Goal: Navigation & Orientation: Understand site structure

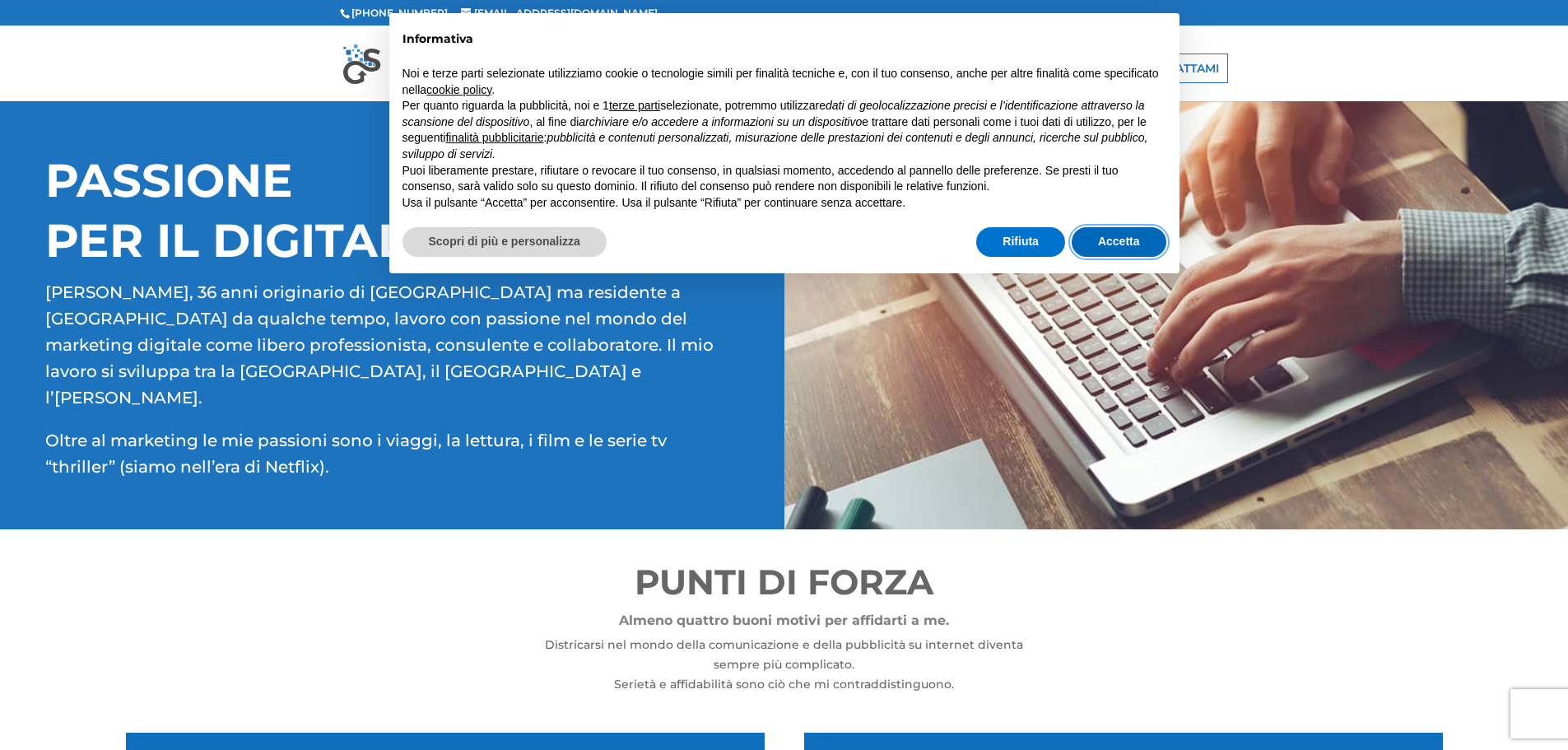
click at [1102, 240] on button "Accetta" at bounding box center [1119, 241] width 95 height 29
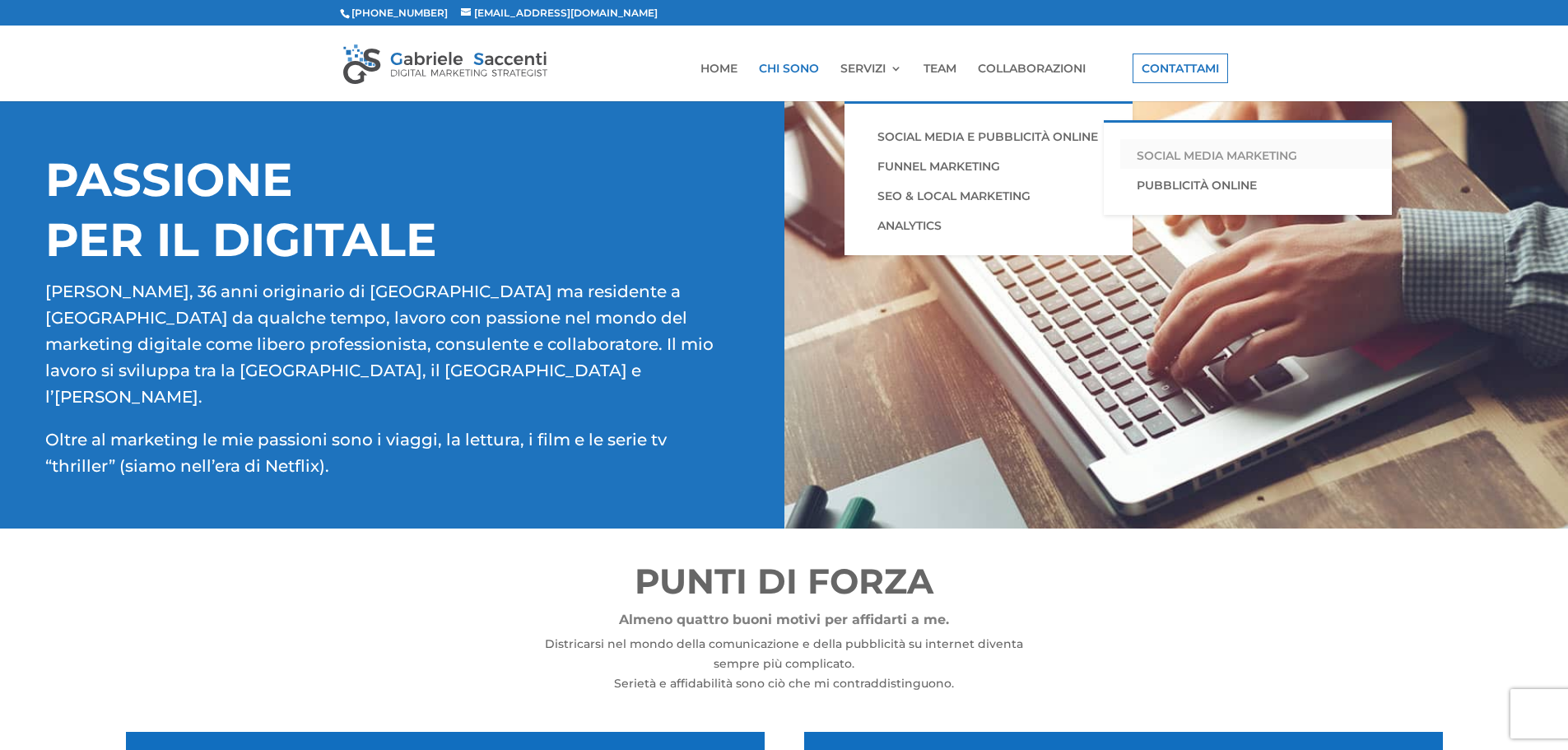
click at [1260, 163] on link "SOCIAL MEDIA MARKETING" at bounding box center [1261, 154] width 284 height 29
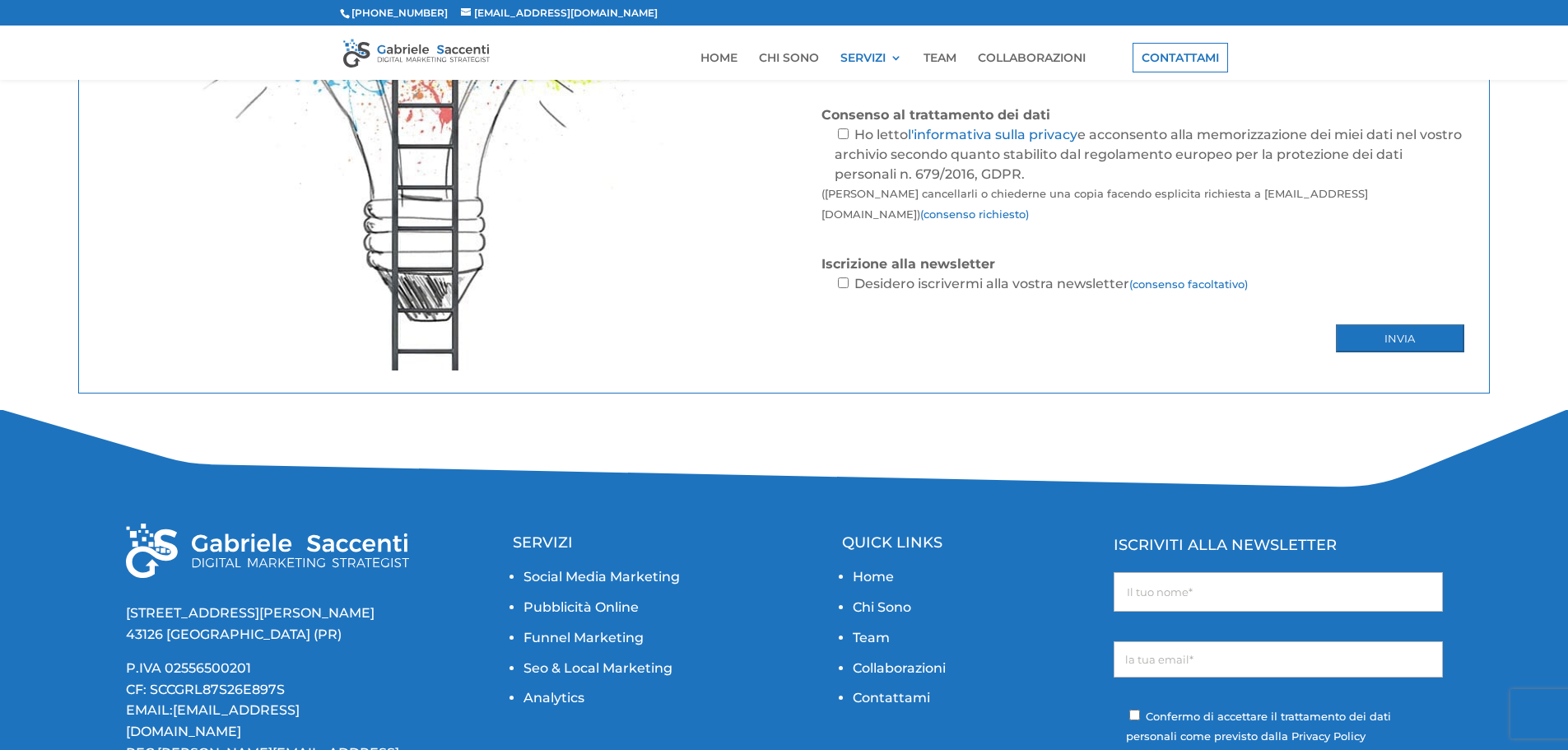
scroll to position [3096, 0]
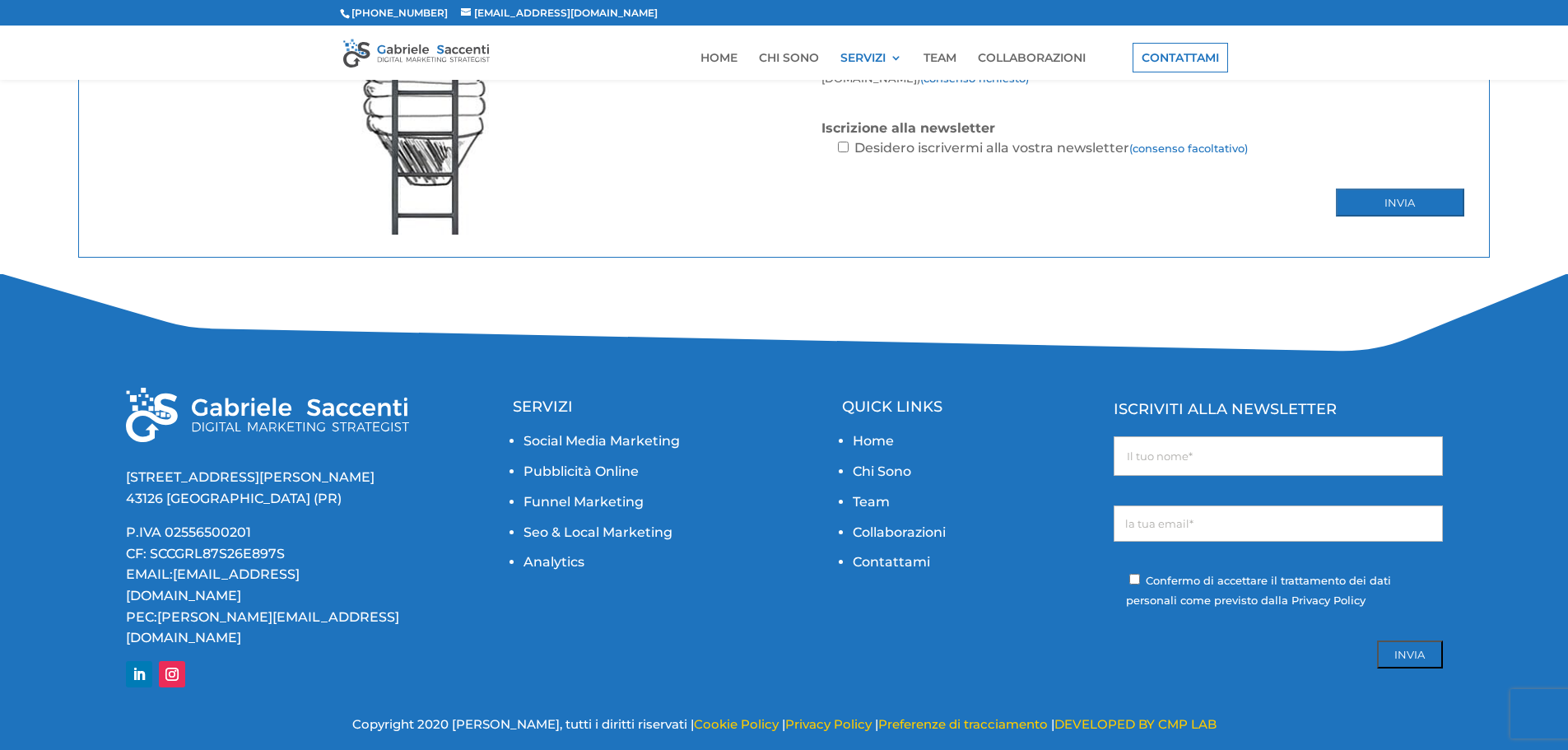
click at [872, 474] on link "Chi Sono" at bounding box center [882, 471] width 59 height 16
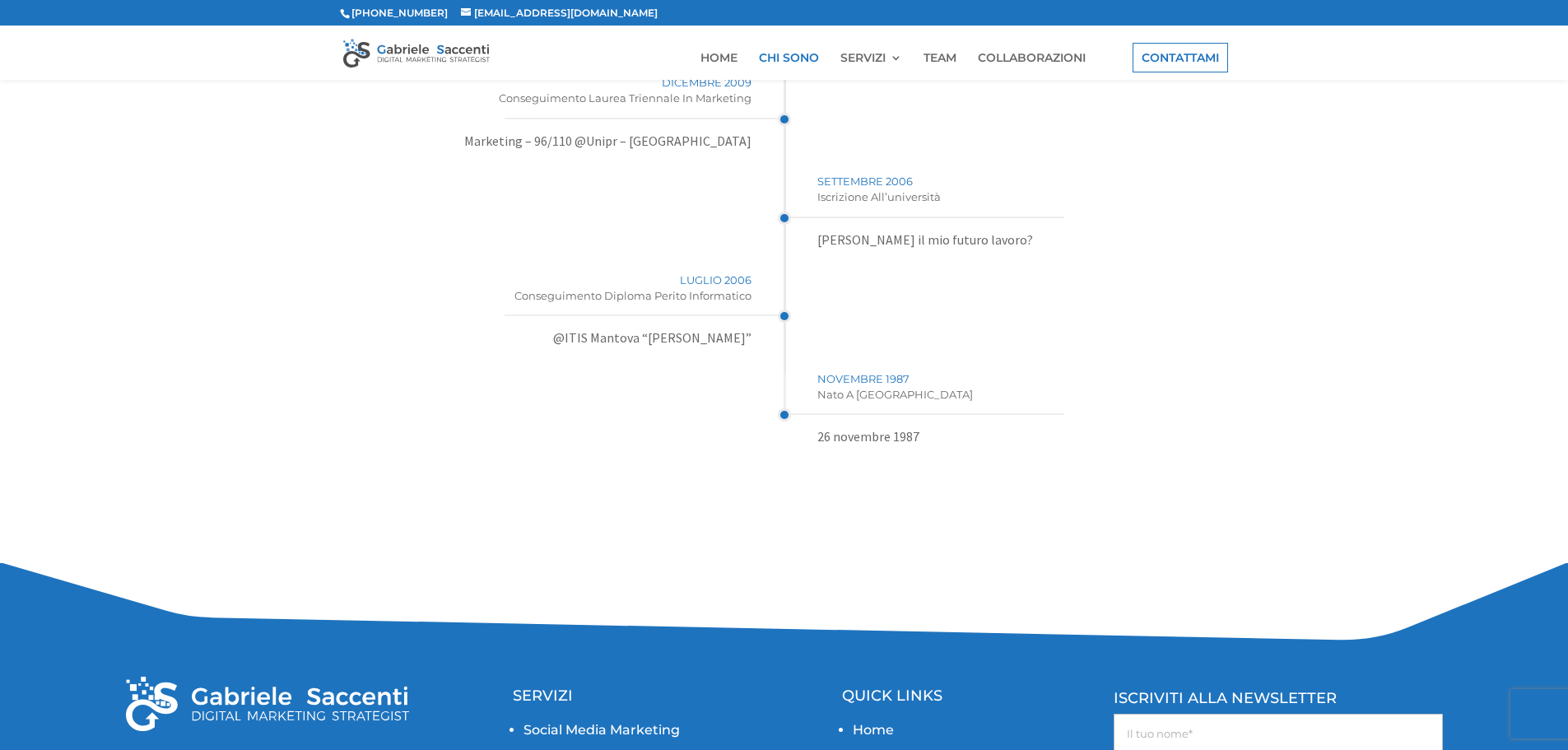
scroll to position [3673, 0]
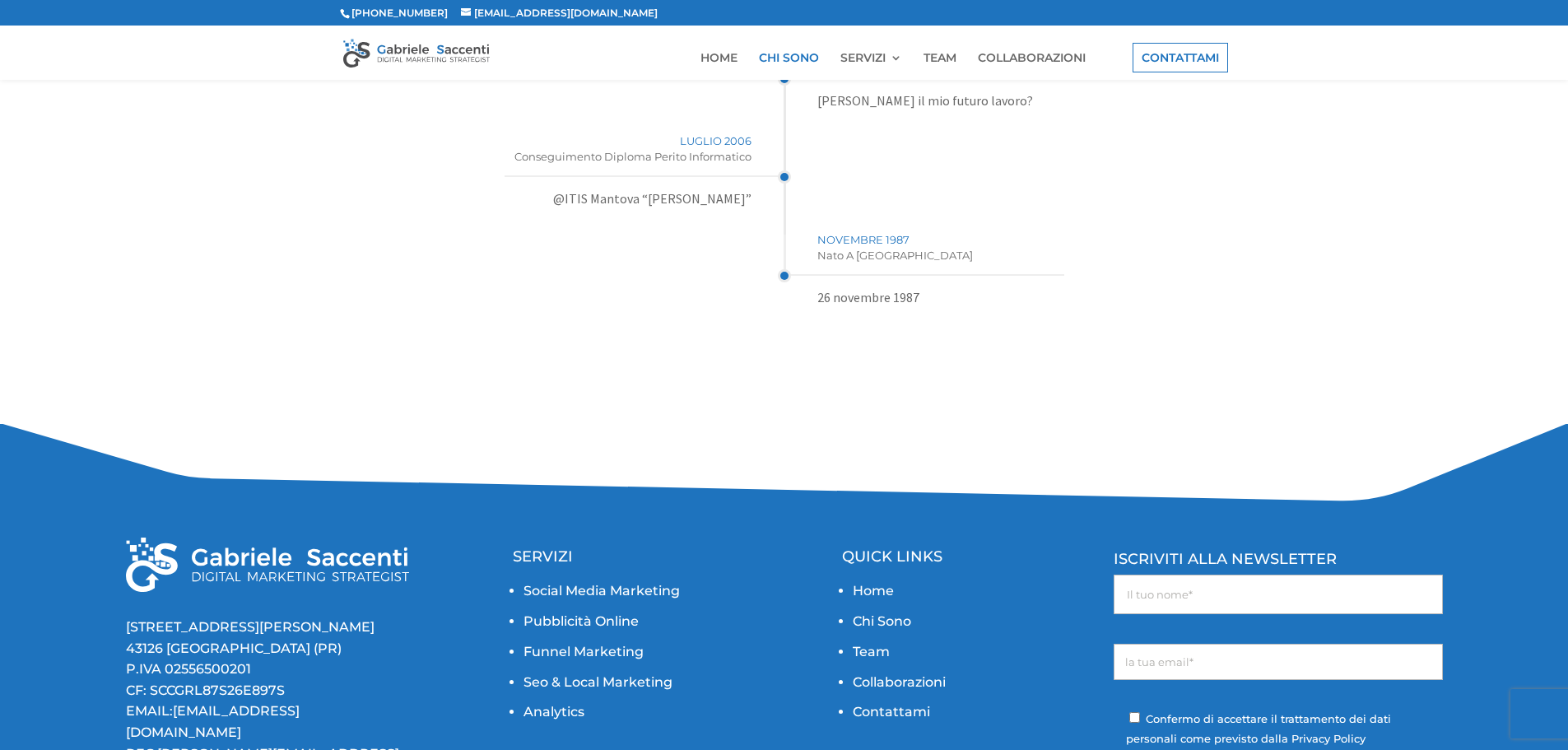
click at [1136, 712] on input"] "Modulo di contatto" at bounding box center [1135, 718] width 11 height 11
checkbox input"] "true"
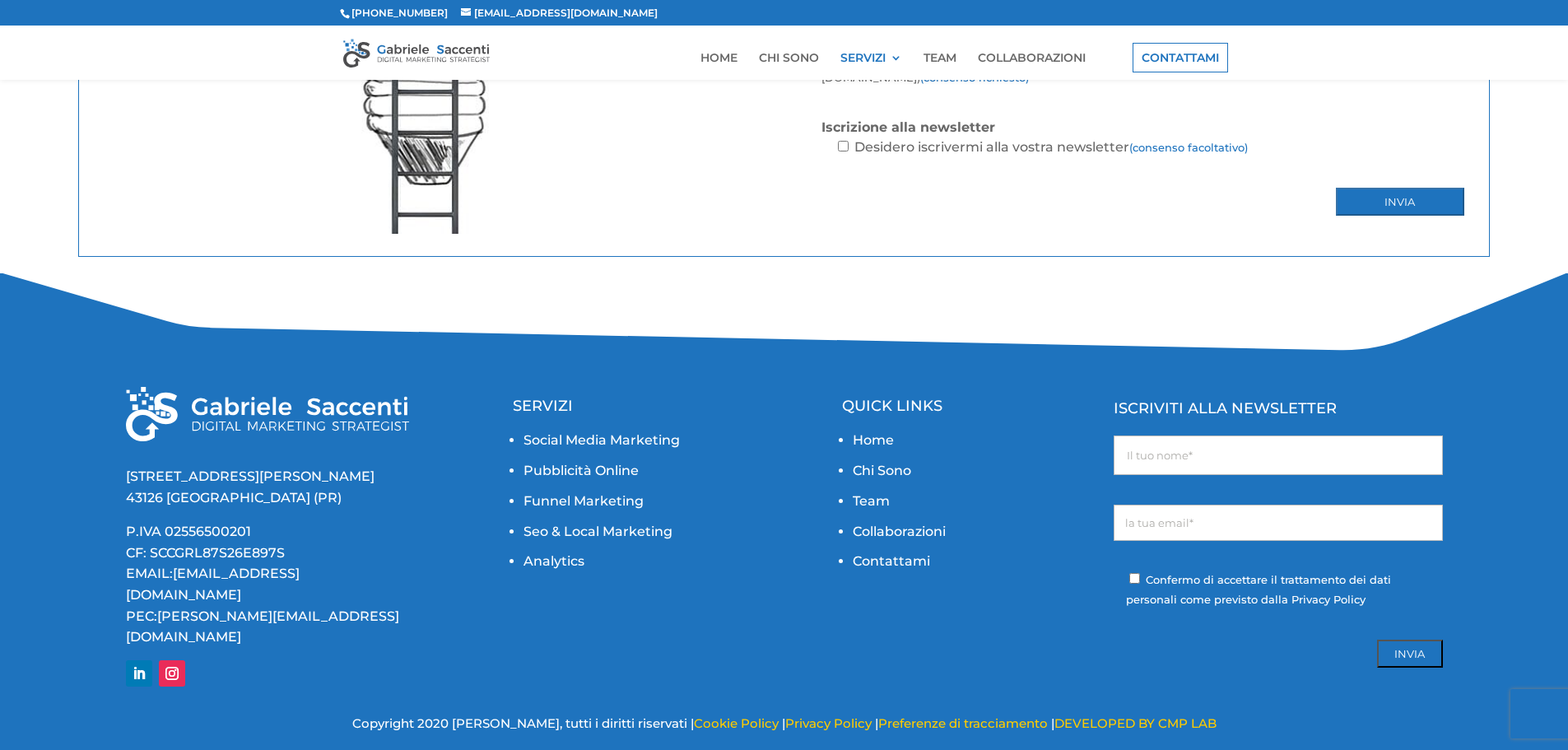
scroll to position [3096, 0]
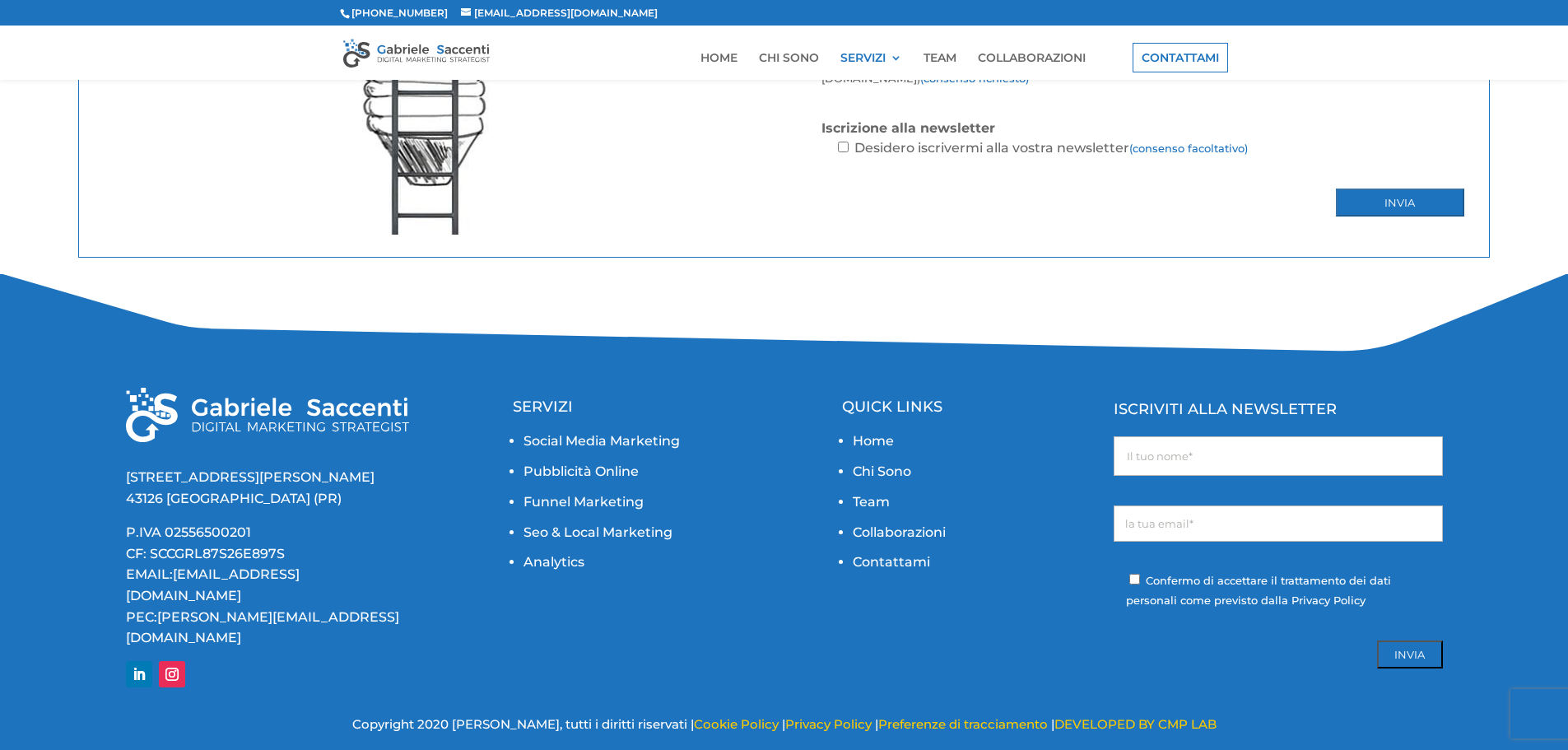
drag, startPoint x: 618, startPoint y: 610, endPoint x: 600, endPoint y: 602, distance: 19.7
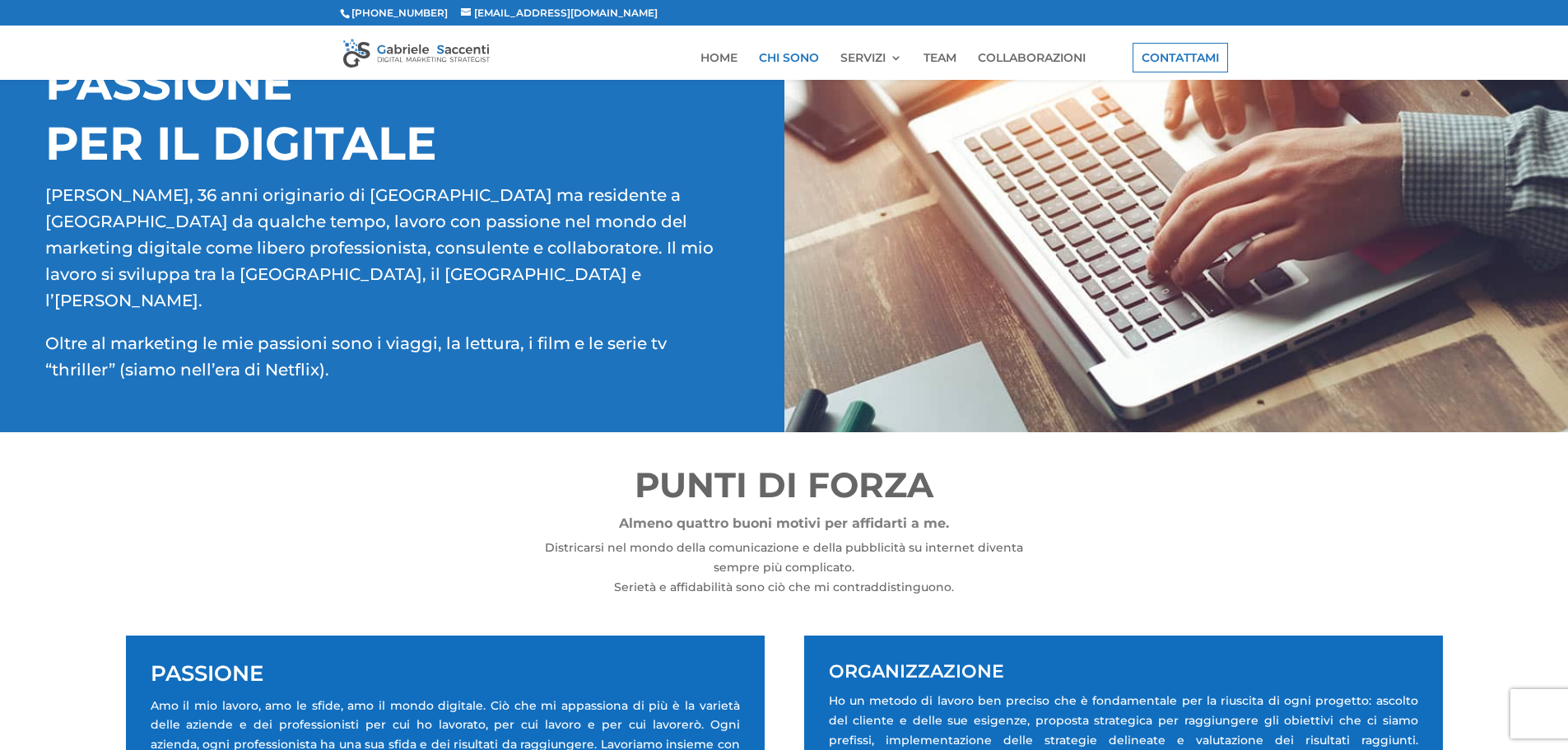
scroll to position [164, 0]
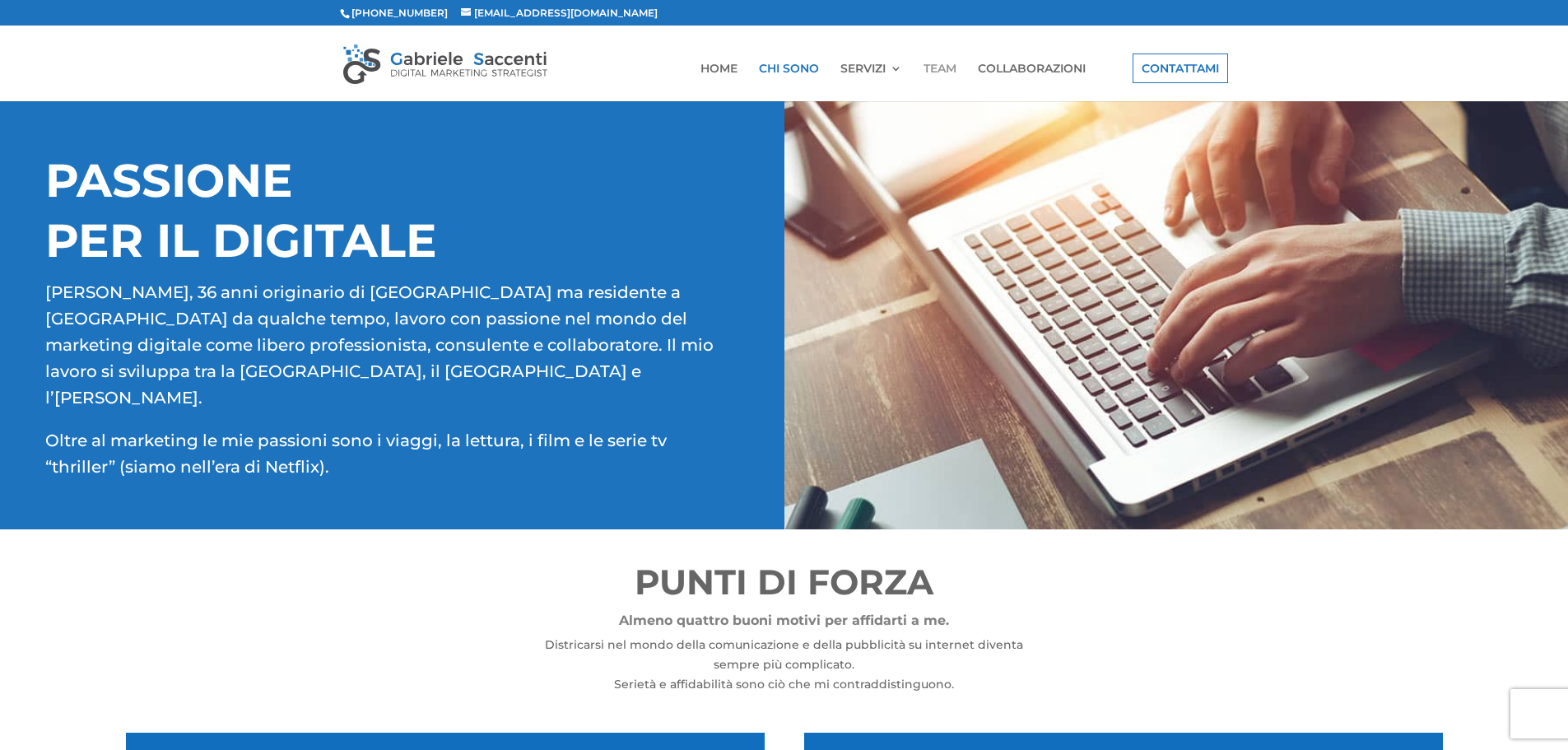
click at [936, 79] on link "TEAM" at bounding box center [940, 82] width 33 height 39
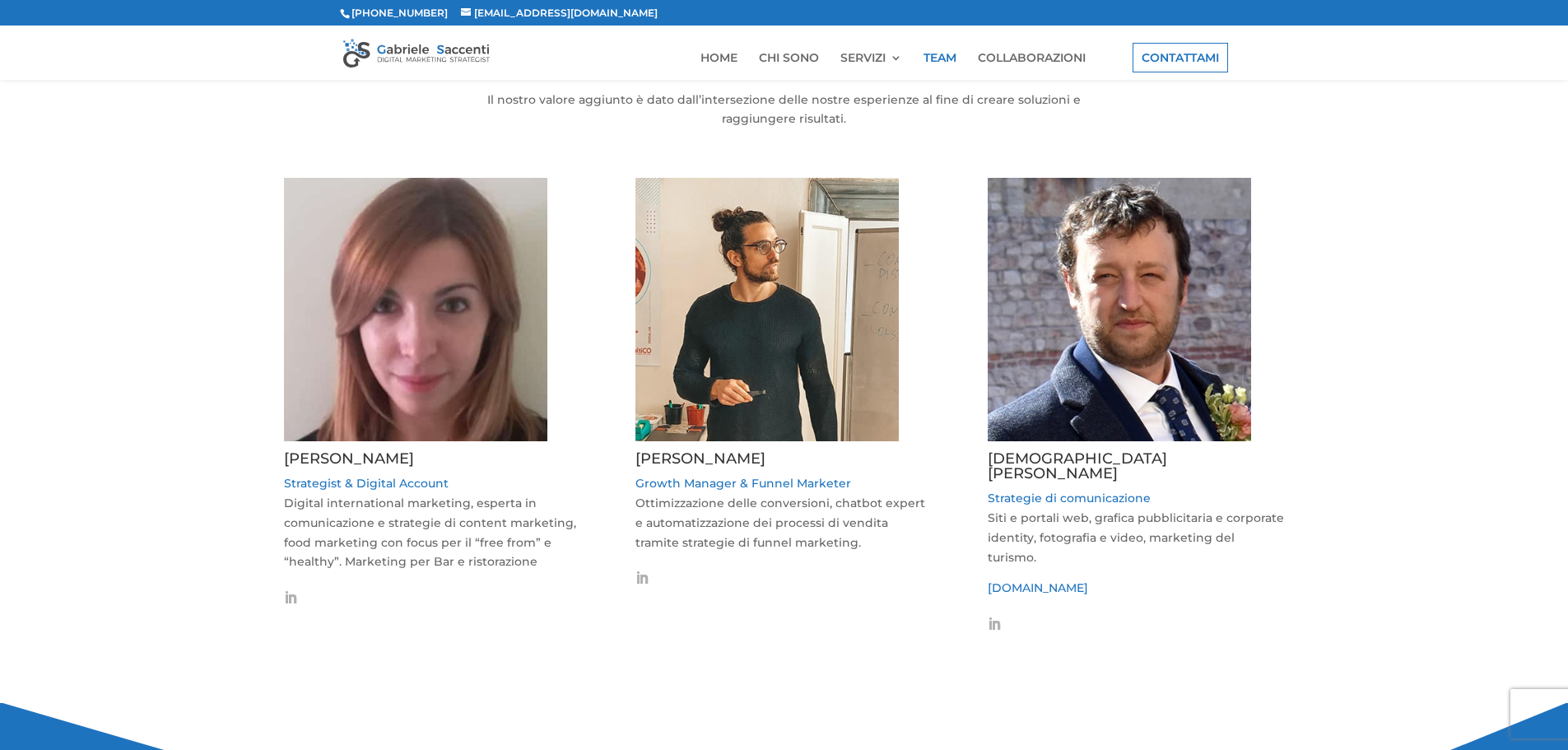
scroll to position [164, 0]
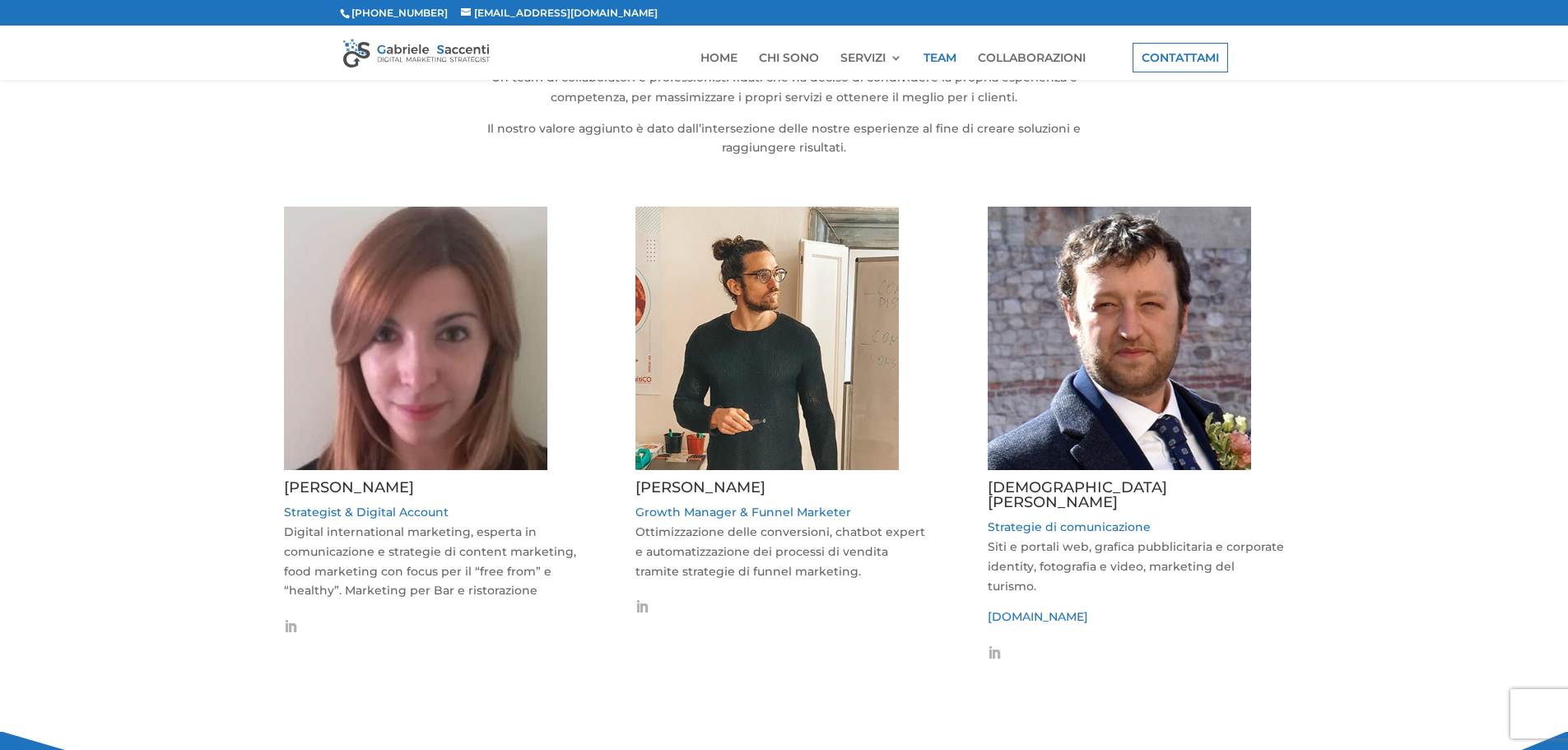
drag, startPoint x: 788, startPoint y: 485, endPoint x: 634, endPoint y: 489, distance: 154.1
click at [634, 489] on div "VERONICA PASQUALIN Strategist & Digital Account Digital international marketing…" at bounding box center [784, 436] width 1001 height 503
click at [599, 494] on div "VERONICA PASQUALIN Strategist & Digital Account Digital international marketing…" at bounding box center [784, 436] width 1001 height 503
drag, startPoint x: 624, startPoint y: 488, endPoint x: 796, endPoint y: 478, distance: 172.3
click at [790, 478] on div "VERONICA PASQUALIN Strategist & Digital Account Digital international marketing…" at bounding box center [784, 436] width 1001 height 503
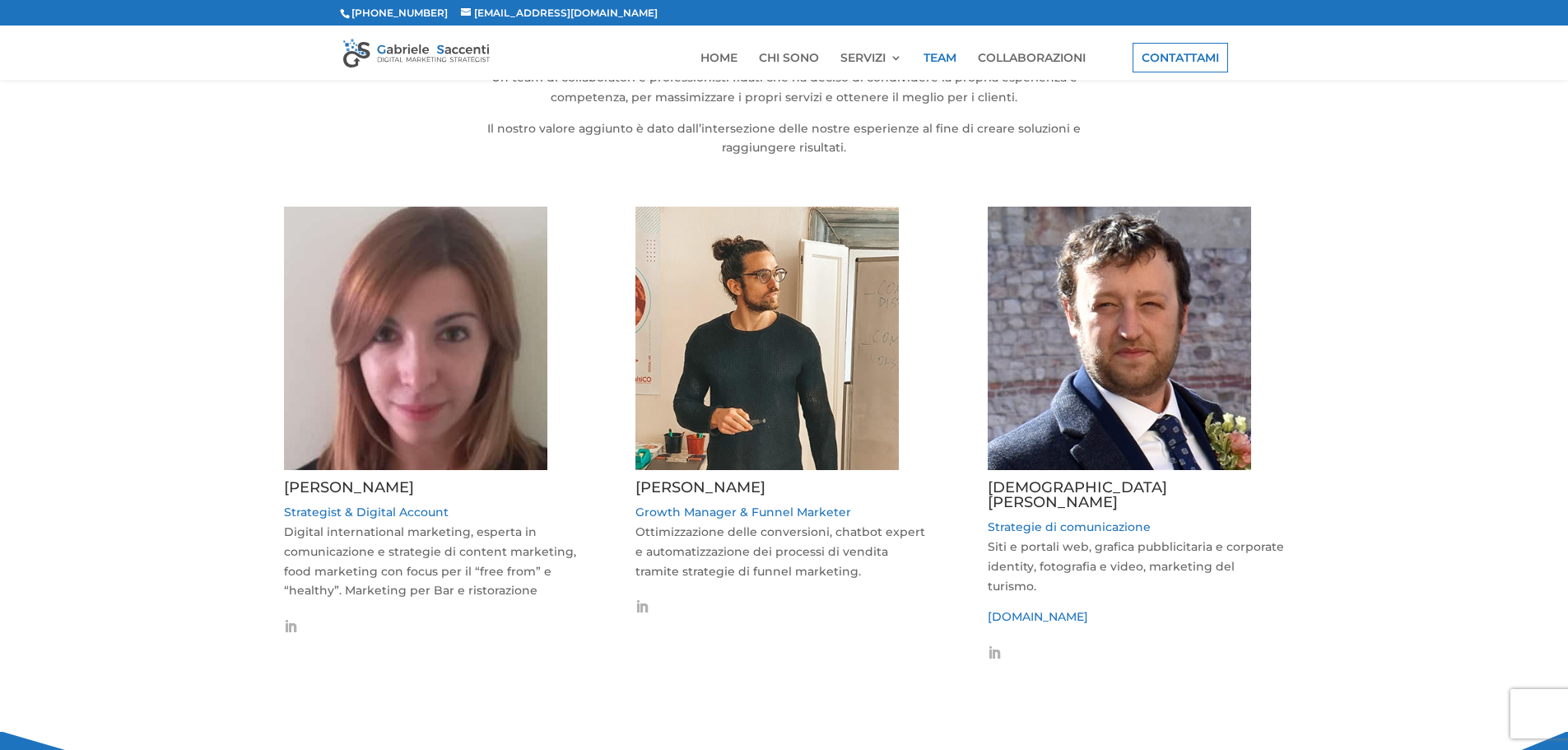
click at [827, 482] on h4 "OMAR BRAGANTINI" at bounding box center [783, 491] width 297 height 23
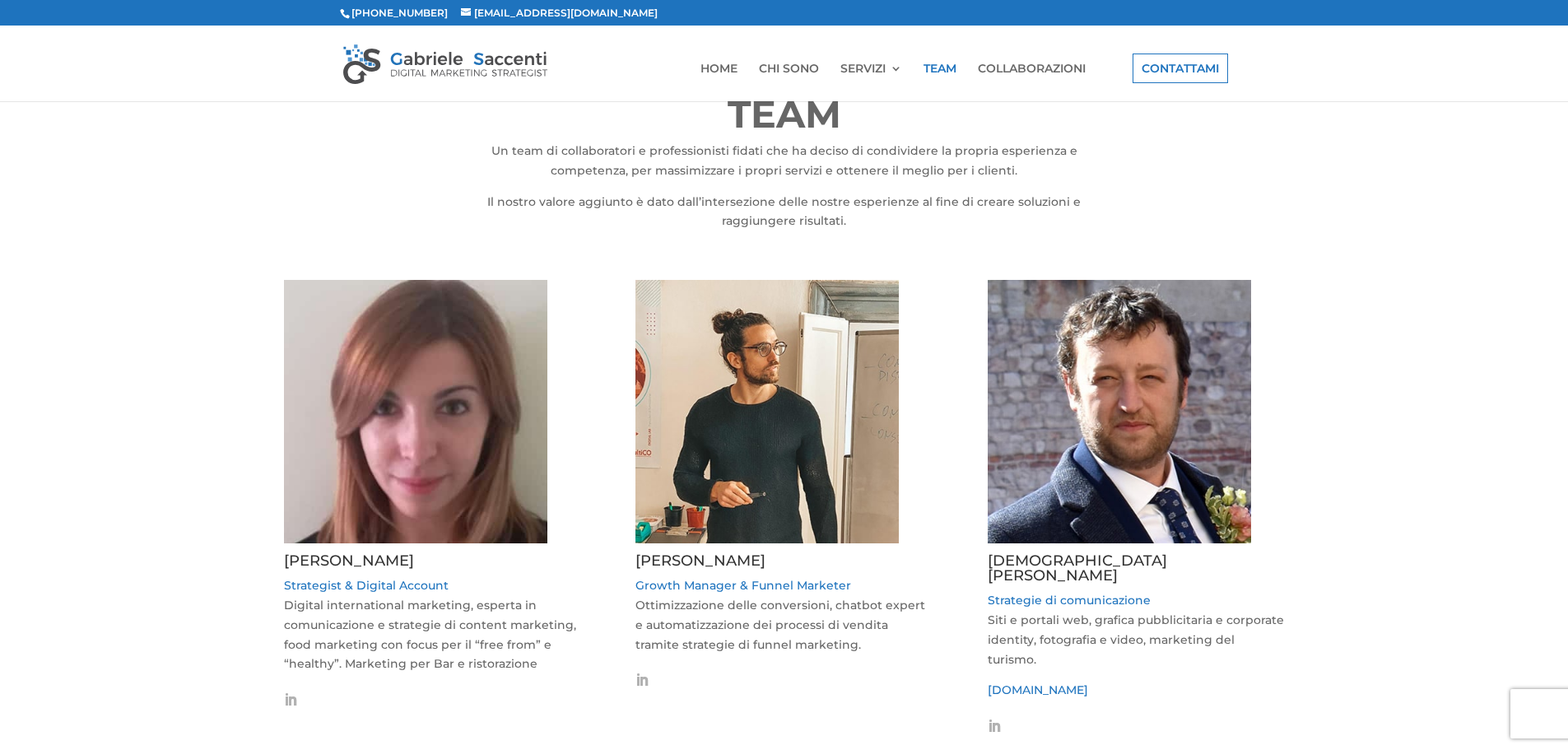
scroll to position [0, 0]
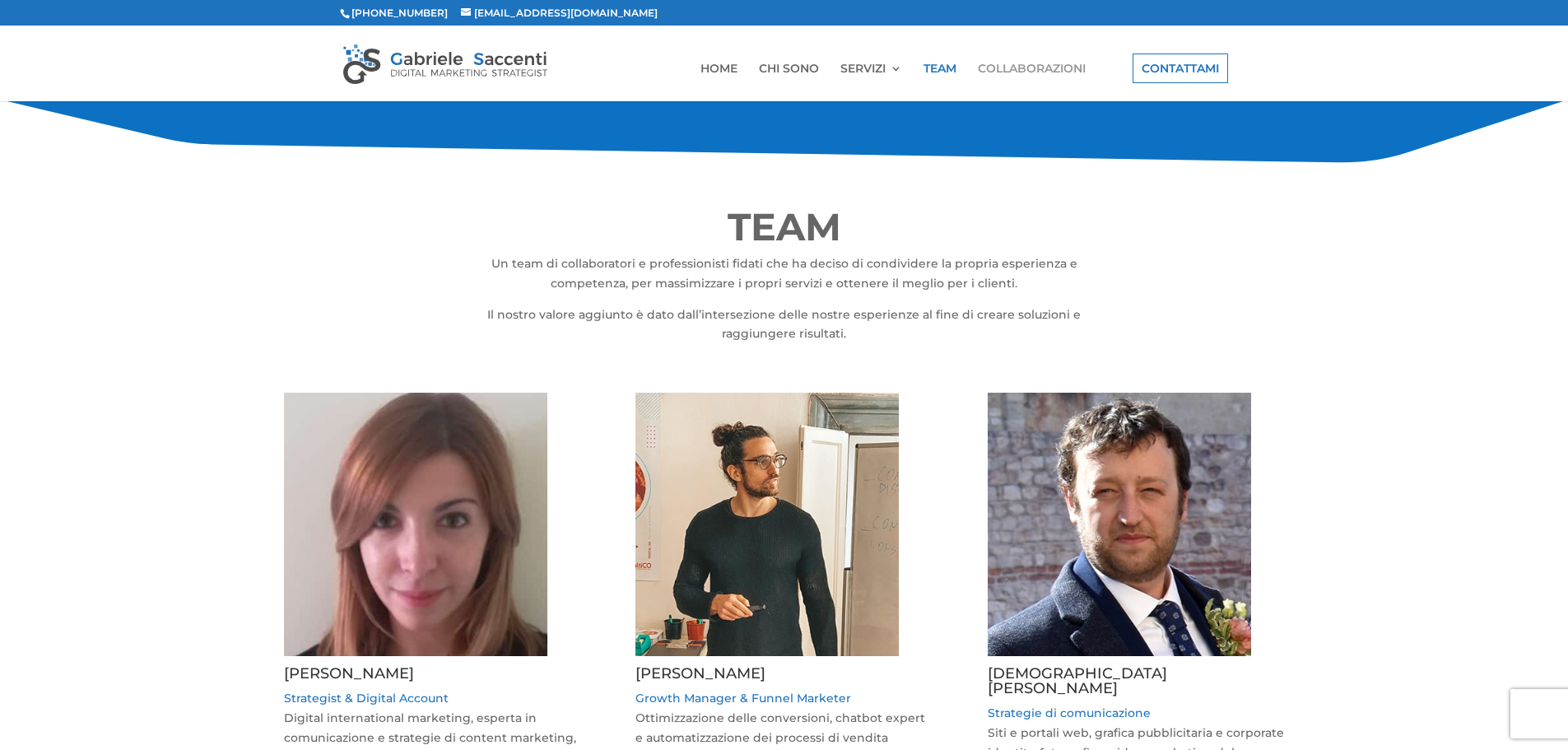
click at [1001, 74] on link "COLLABORAZIONI" at bounding box center [1031, 82] width 107 height 39
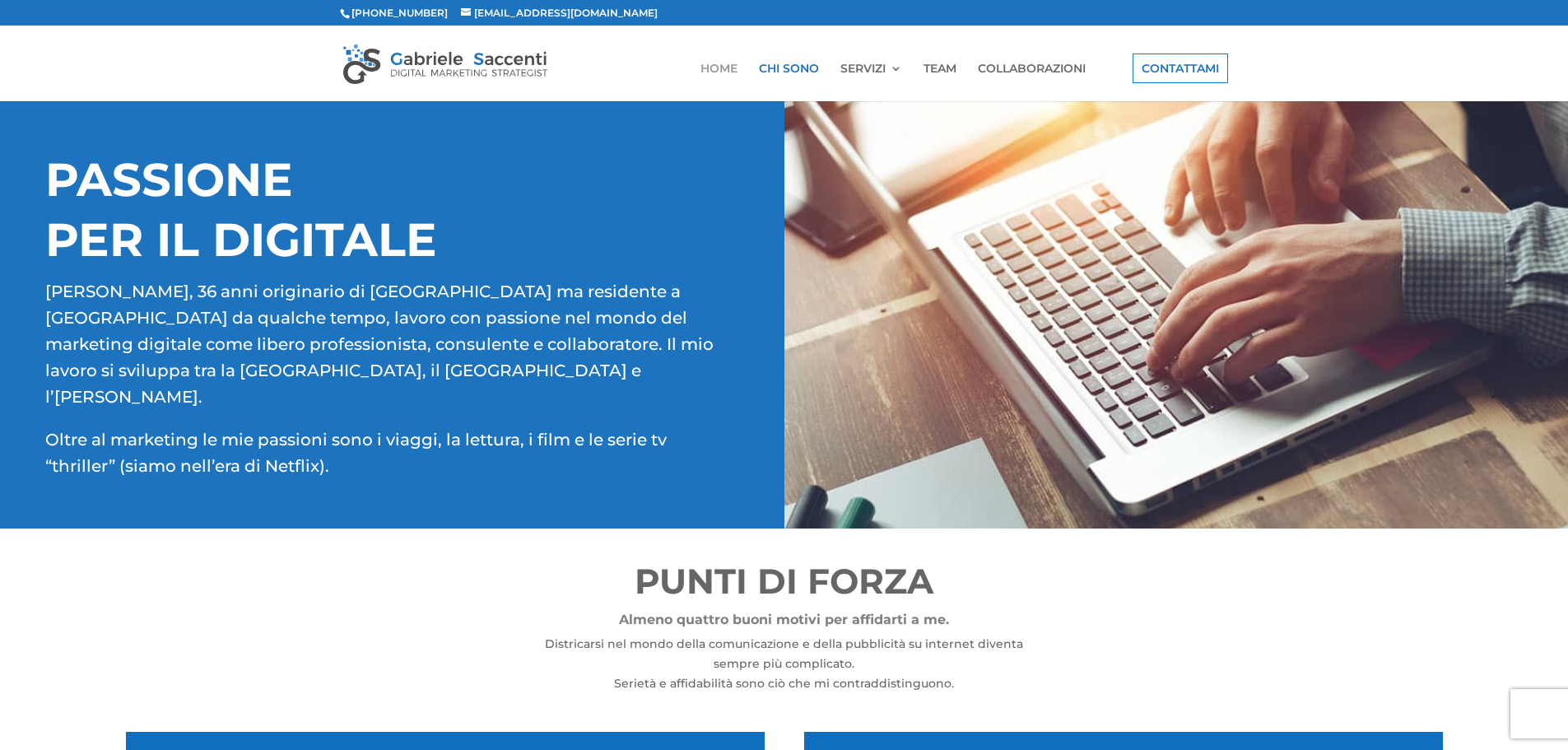
click at [707, 68] on link "HOME" at bounding box center [719, 82] width 37 height 39
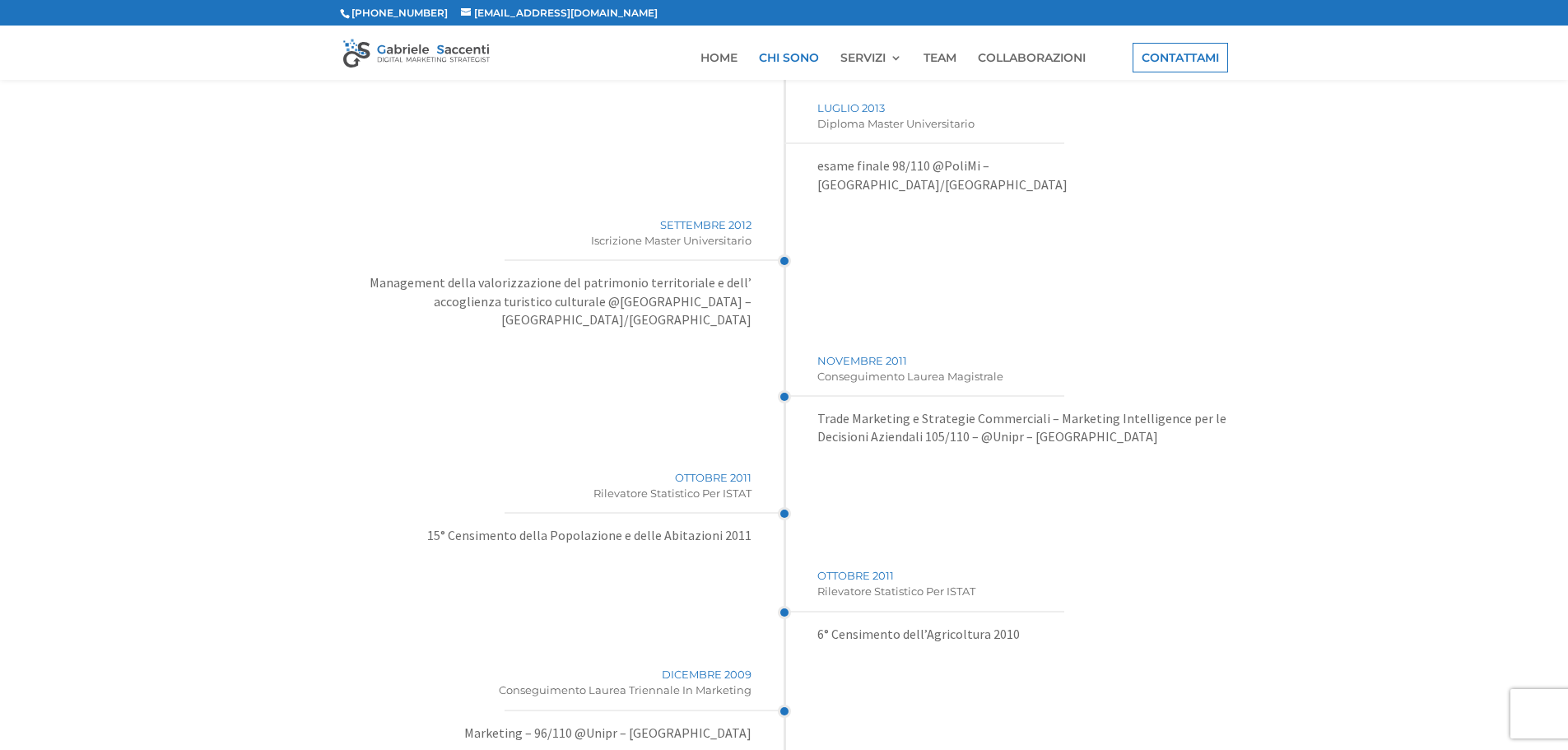
scroll to position [2521, 0]
